Goal: Information Seeking & Learning: Learn about a topic

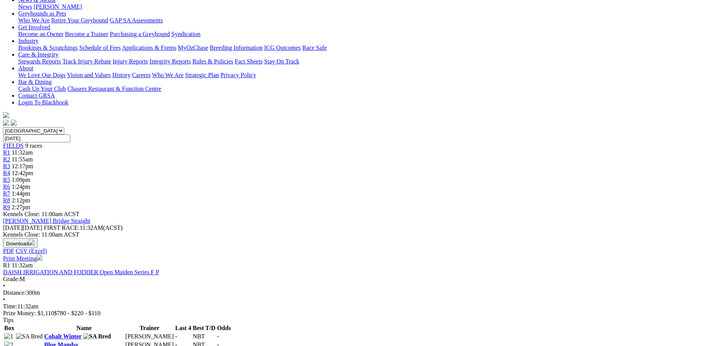
scroll to position [132, 0]
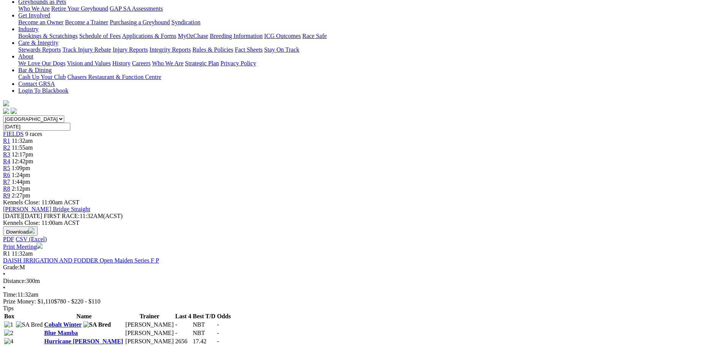
click at [78, 330] on link "Blue Mamba" at bounding box center [60, 333] width 33 height 6
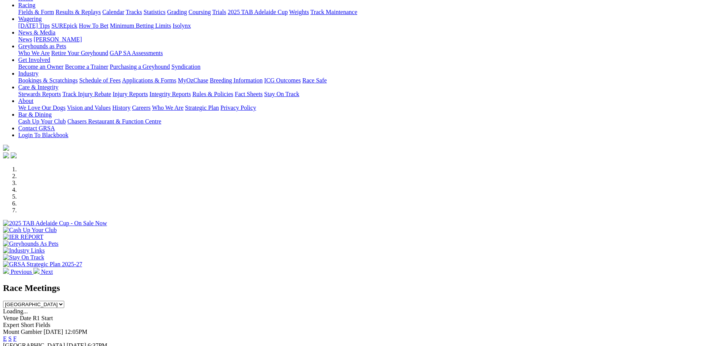
scroll to position [76, 0]
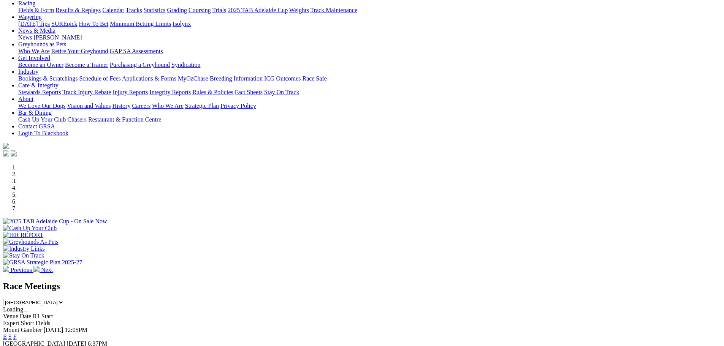
click at [17, 346] on link "F" at bounding box center [14, 350] width 3 height 6
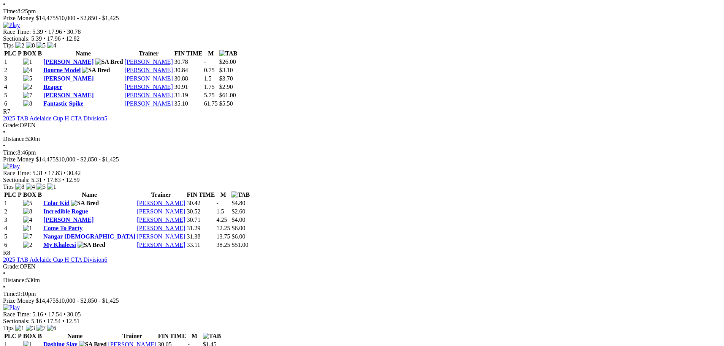
scroll to position [1140, 0]
